Goal: Transaction & Acquisition: Purchase product/service

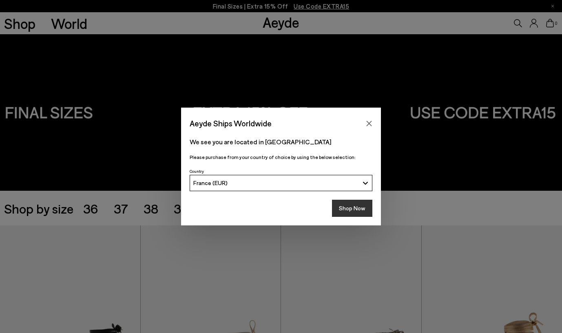
click at [351, 212] on button "Shop Now" at bounding box center [352, 208] width 40 height 17
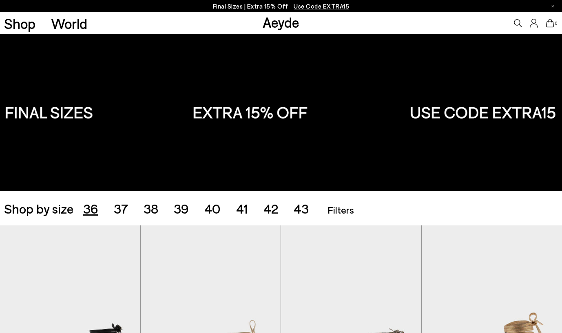
click at [89, 204] on span "36" at bounding box center [90, 208] width 15 height 15
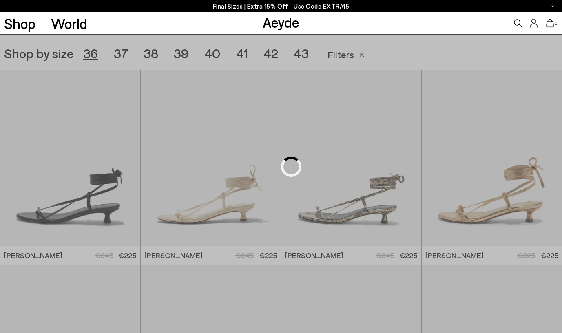
scroll to position [157, 0]
